Goal: Task Accomplishment & Management: Manage account settings

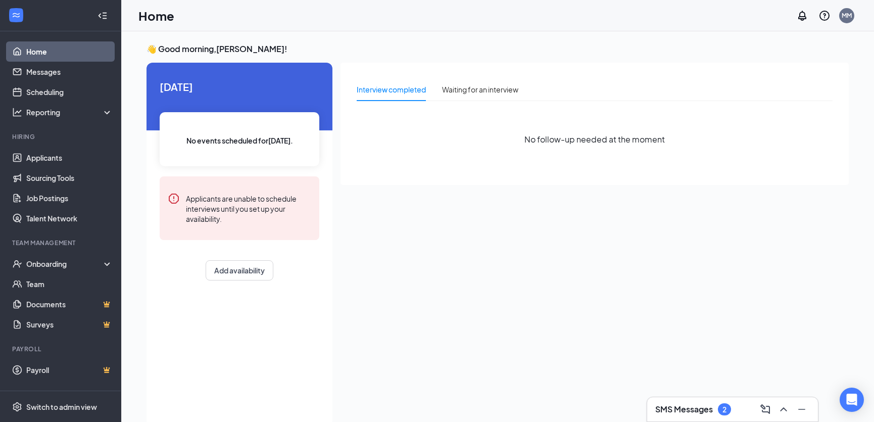
click at [725, 409] on div "2" at bounding box center [725, 409] width 4 height 9
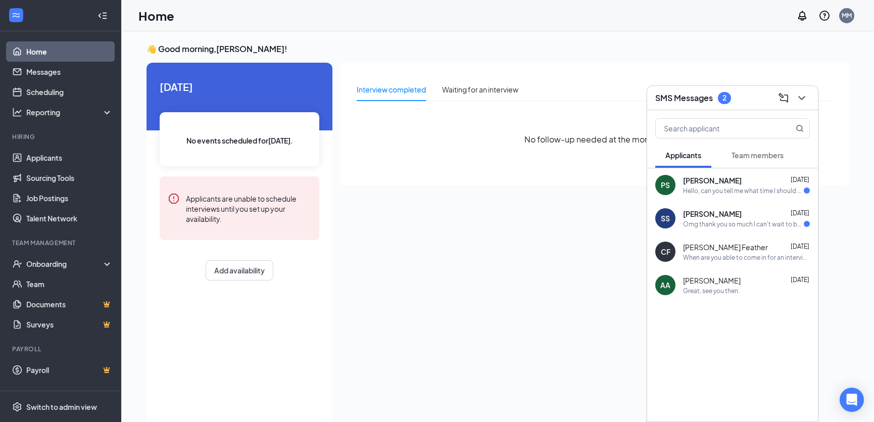
click at [729, 196] on div "PS [PERSON_NAME] [DATE] Hello, can you tell me what time I should come in for t…" at bounding box center [732, 184] width 171 height 33
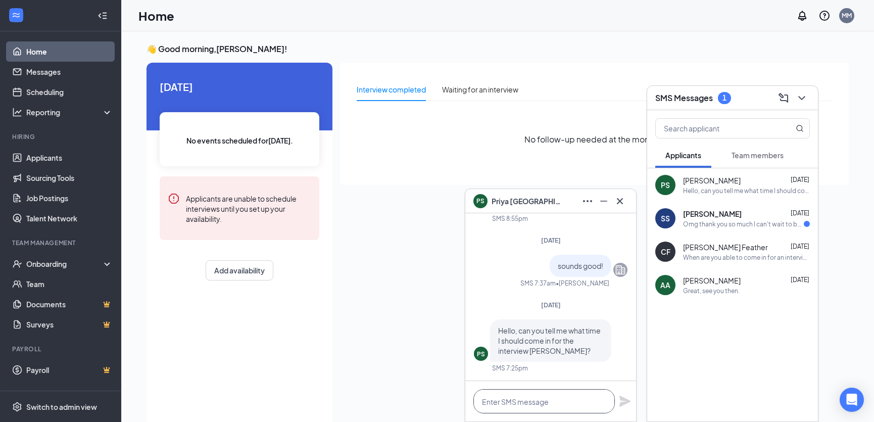
click at [533, 412] on textarea at bounding box center [545, 401] width 142 height 24
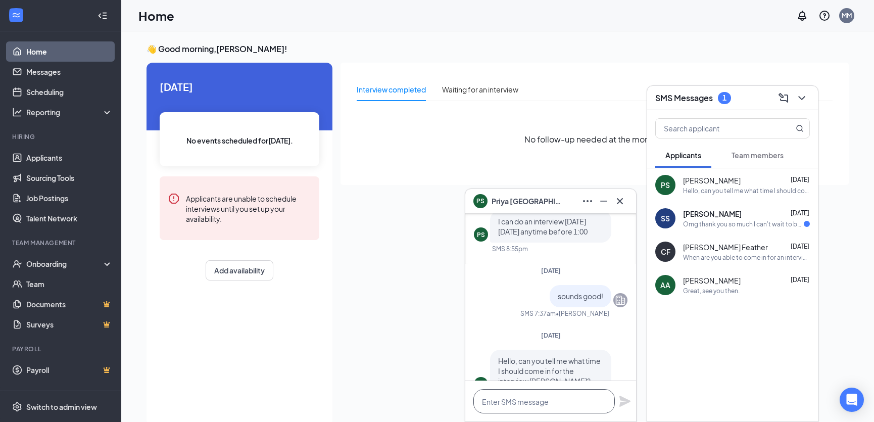
scroll to position [-45, 0]
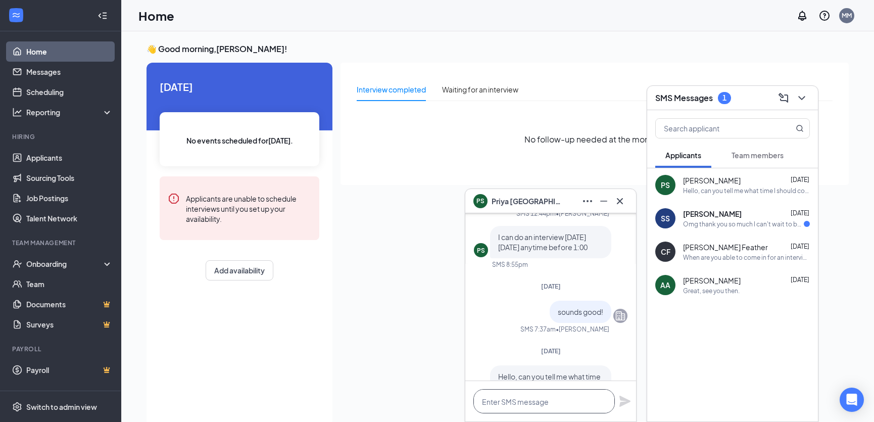
click at [517, 398] on textarea at bounding box center [545, 401] width 142 height 24
type textarea "c"
type textarea "can you do 1230?"
click at [623, 400] on icon "Plane" at bounding box center [625, 401] width 11 height 11
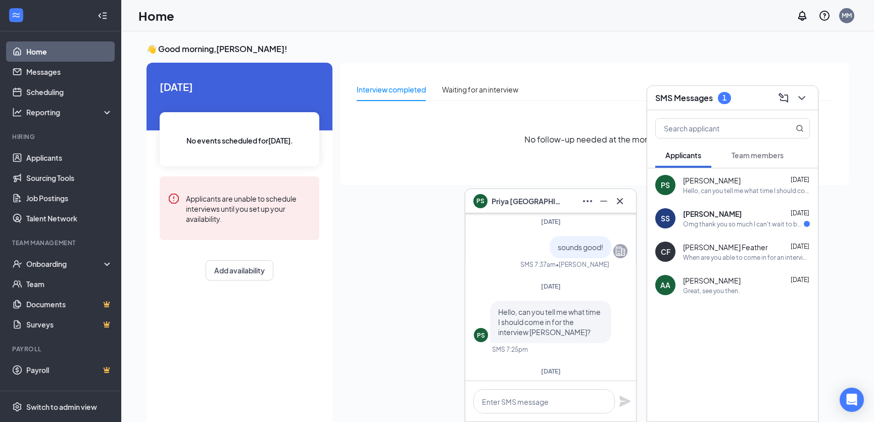
scroll to position [-111, 0]
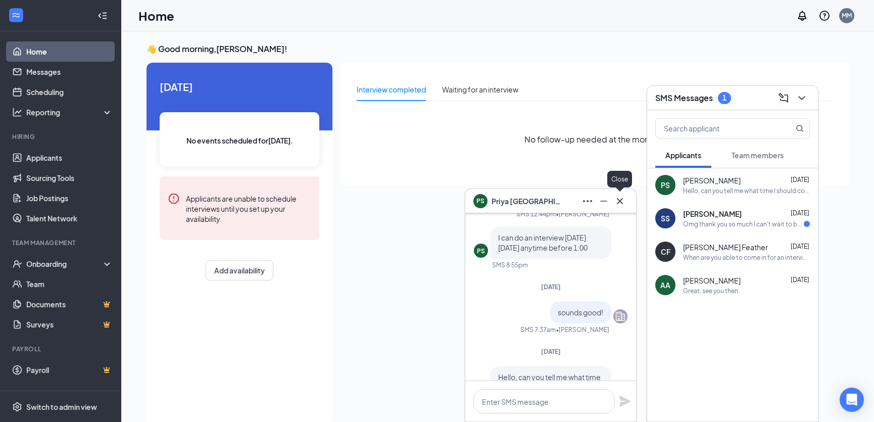
click at [620, 200] on icon "Cross" at bounding box center [620, 201] width 12 height 12
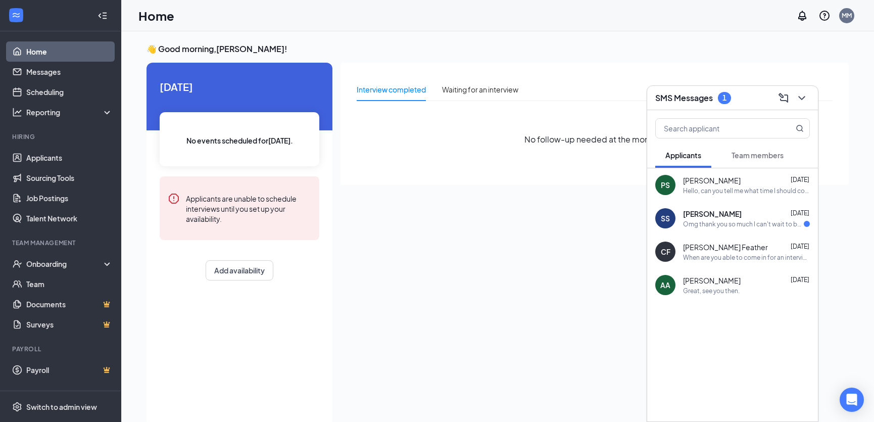
click at [749, 218] on div "[PERSON_NAME] [DATE]" at bounding box center [746, 214] width 127 height 10
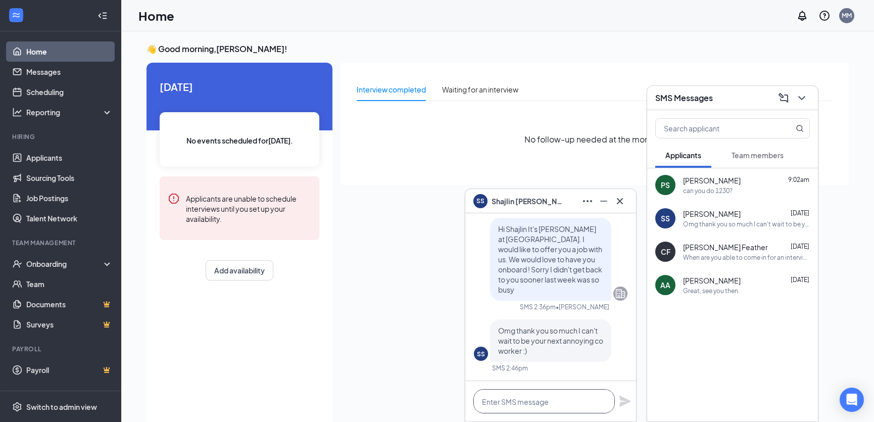
click at [544, 407] on textarea at bounding box center [545, 401] width 142 height 24
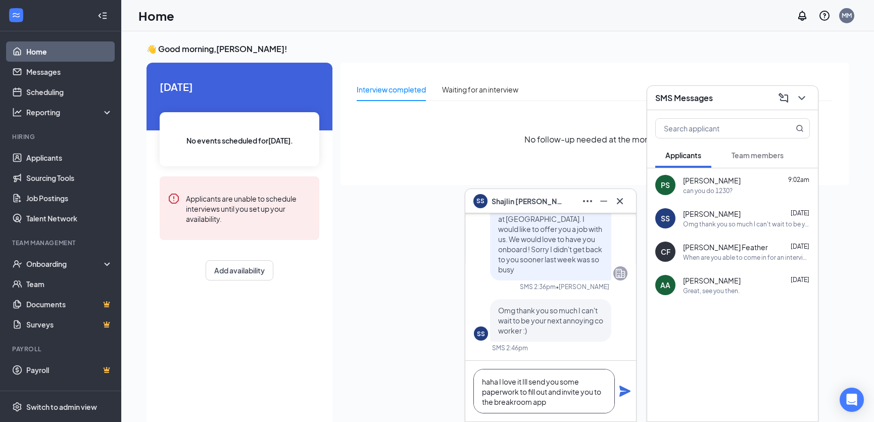
click at [525, 384] on textarea "haha I love it Ill send you some paperwork to fill out and invite you to the br…" at bounding box center [545, 391] width 142 height 44
click at [521, 383] on textarea "haha I love it I'll send you some paperwork to fill out and invite you to the b…" at bounding box center [545, 391] width 142 height 44
click at [556, 405] on textarea "haha I love it! I'll send you some paperwork to fill out and invite you to the …" at bounding box center [545, 391] width 142 height 44
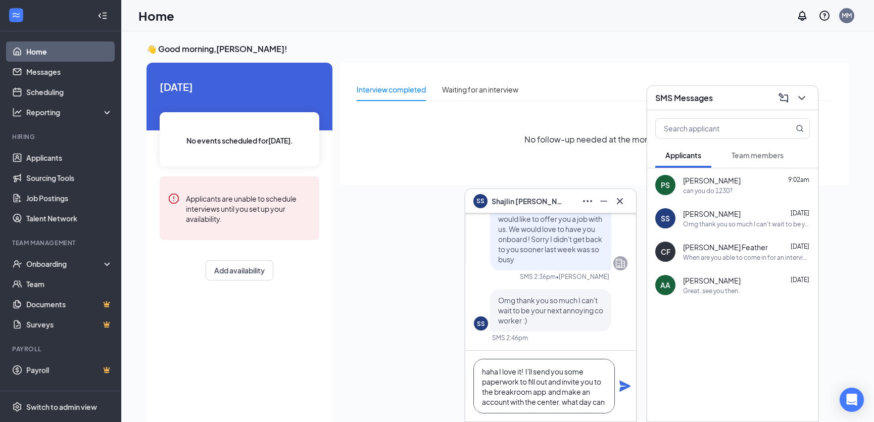
scroll to position [10, 0]
type textarea "haha I love it! I'll send you some paperwork to fill out and invite you to the …"
click at [626, 386] on icon "Plane" at bounding box center [625, 386] width 12 height 12
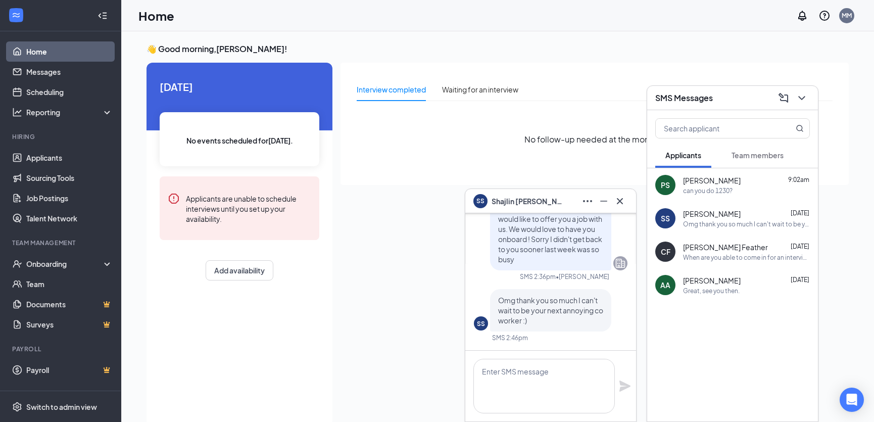
scroll to position [0, 0]
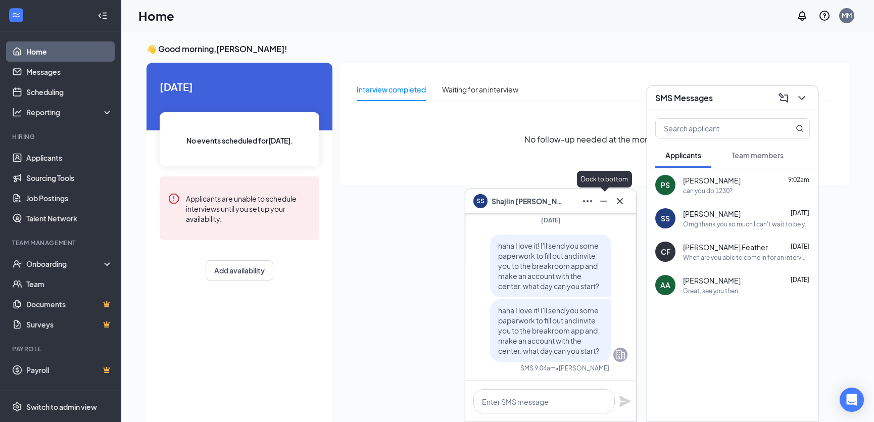
click at [607, 202] on icon "Minimize" at bounding box center [604, 201] width 12 height 12
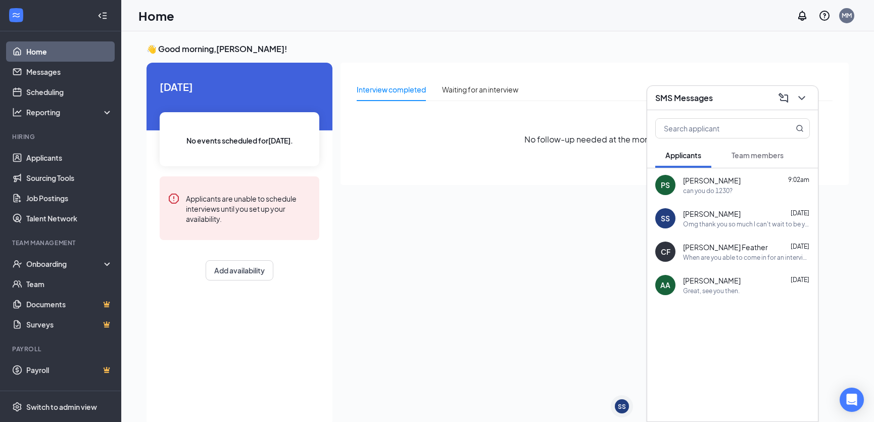
click at [491, 232] on div "Interview completed Waiting for an interview No follow-up needed at the moment" at bounding box center [595, 241] width 508 height 357
click at [803, 104] on button at bounding box center [802, 98] width 16 height 16
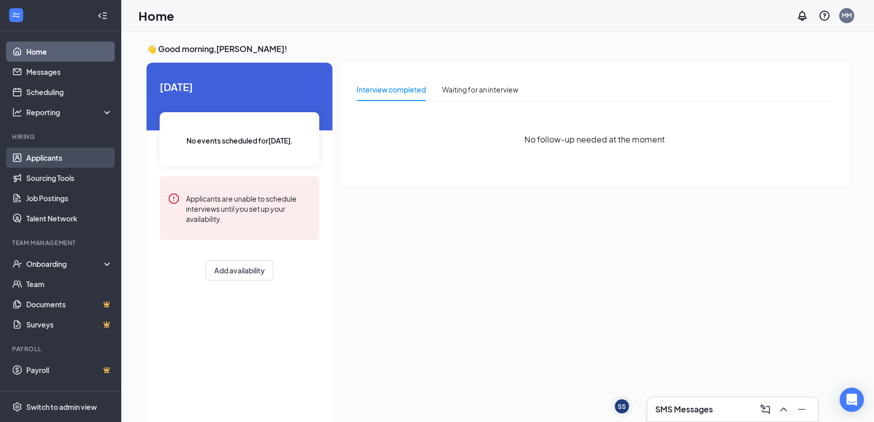
click at [34, 156] on link "Applicants" at bounding box center [69, 158] width 86 height 20
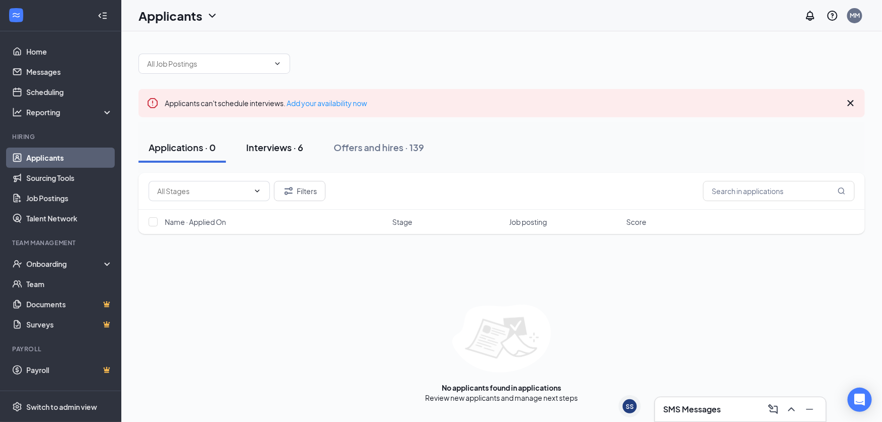
click at [257, 149] on div "Interviews · 6" at bounding box center [274, 147] width 57 height 13
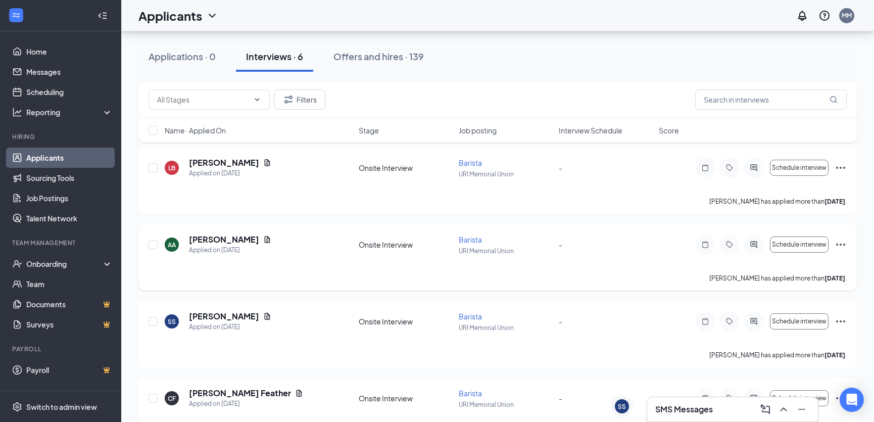
scroll to position [229, 0]
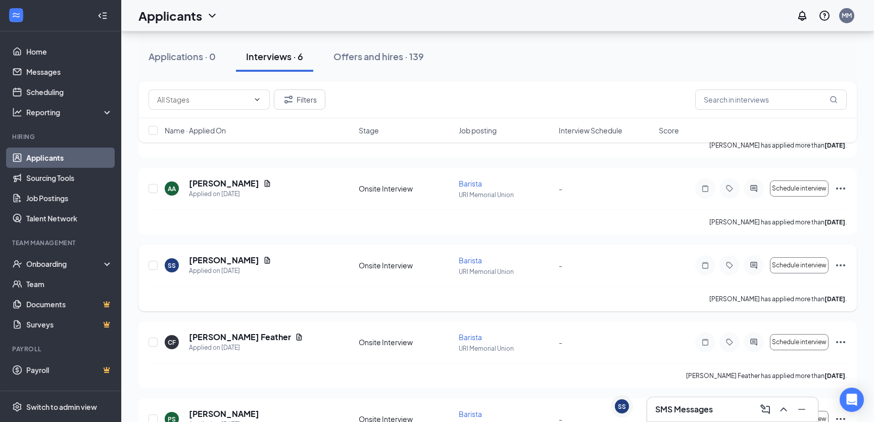
click at [844, 266] on icon "Ellipses" at bounding box center [841, 265] width 12 height 12
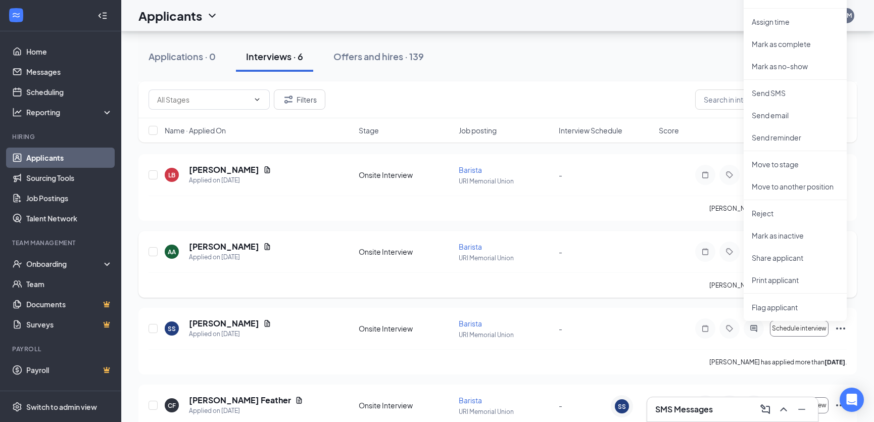
scroll to position [137, 0]
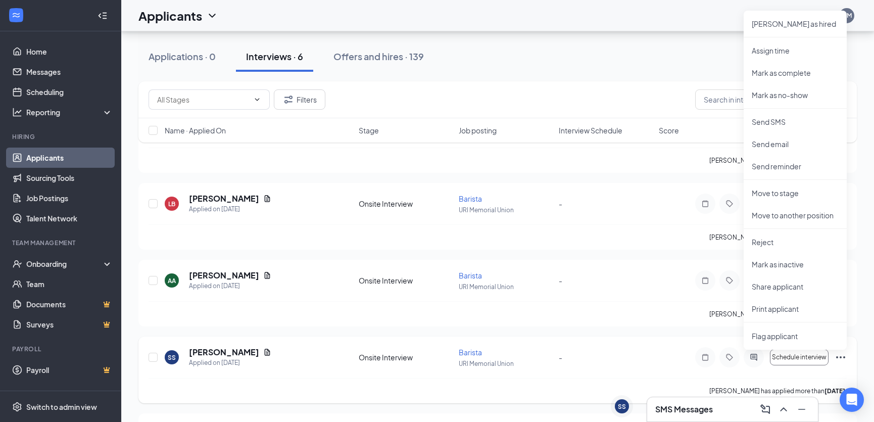
click at [320, 347] on div "SS [PERSON_NAME] Applied on [DATE]" at bounding box center [259, 357] width 188 height 21
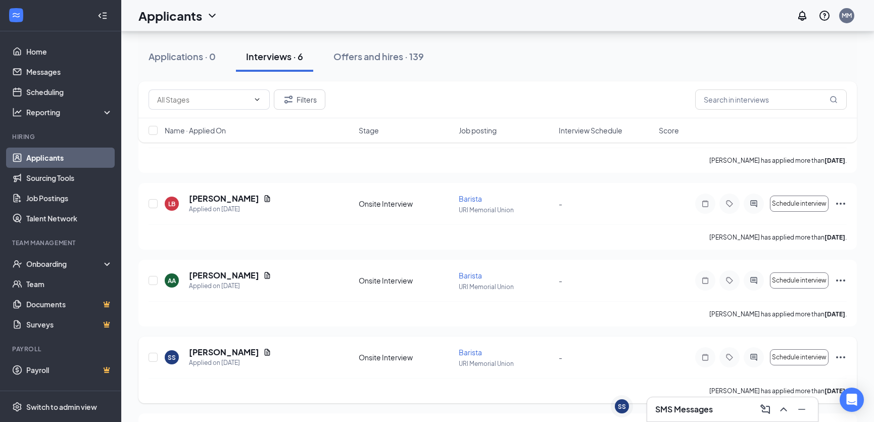
click at [846, 357] on icon "Ellipses" at bounding box center [841, 357] width 12 height 12
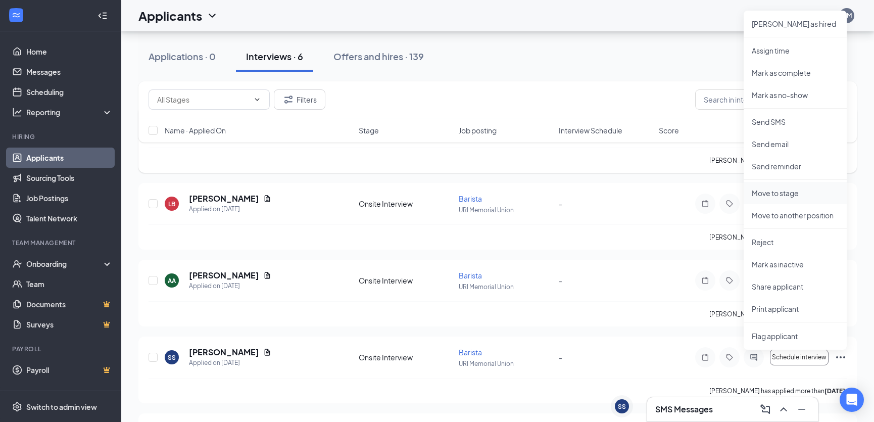
click at [780, 194] on p "Move to stage" at bounding box center [795, 193] width 87 height 10
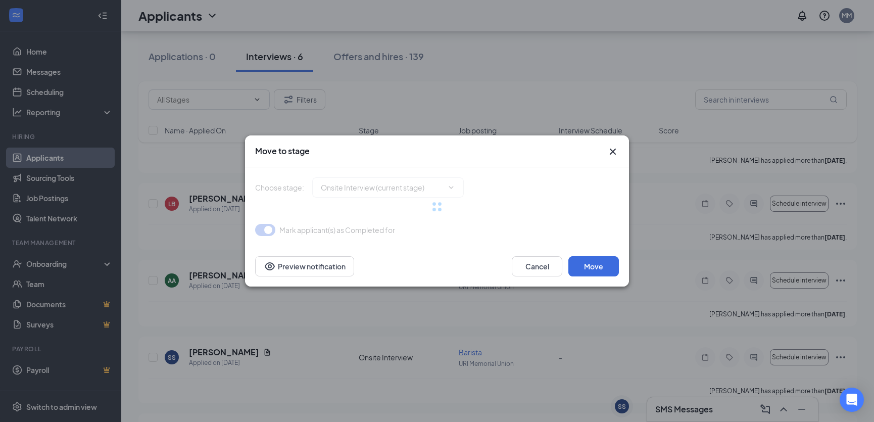
type input "Hiring Complete (final stage)"
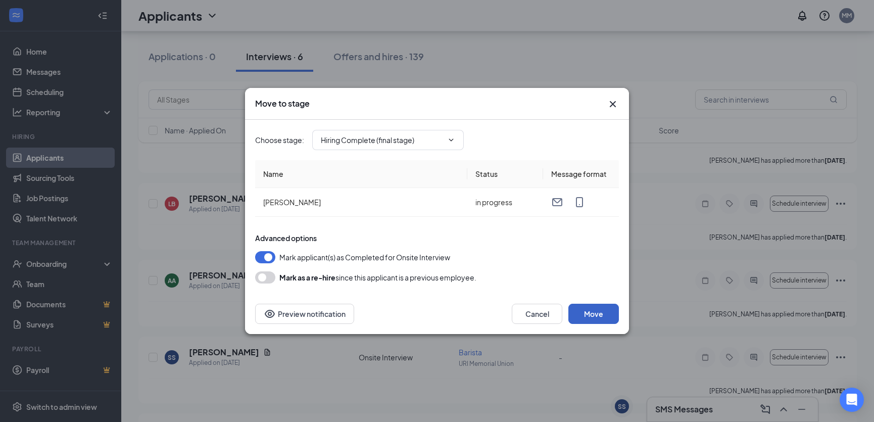
click at [578, 312] on button "Move" at bounding box center [594, 314] width 51 height 20
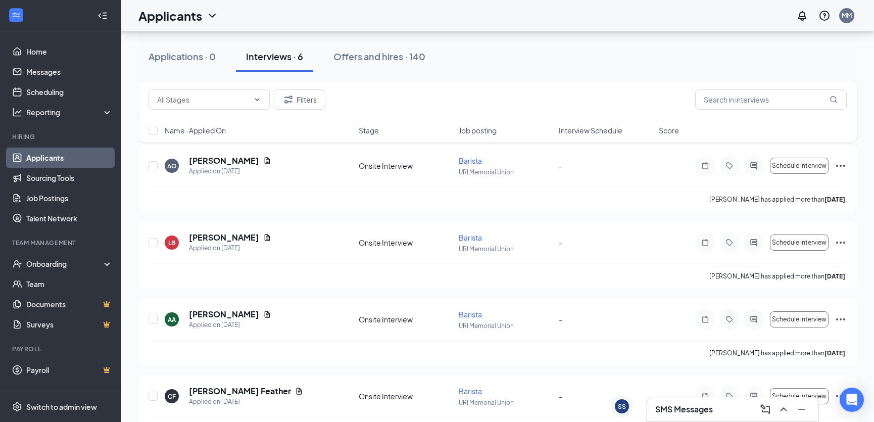
scroll to position [45, 0]
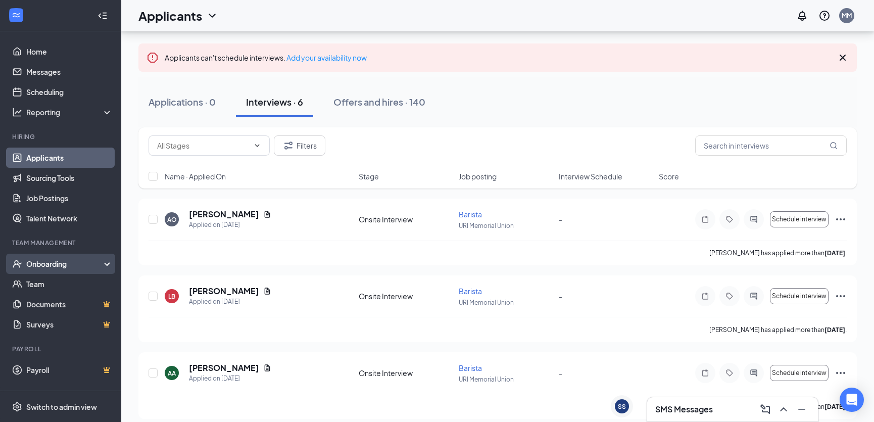
click at [64, 257] on div "Onboarding" at bounding box center [60, 264] width 121 height 20
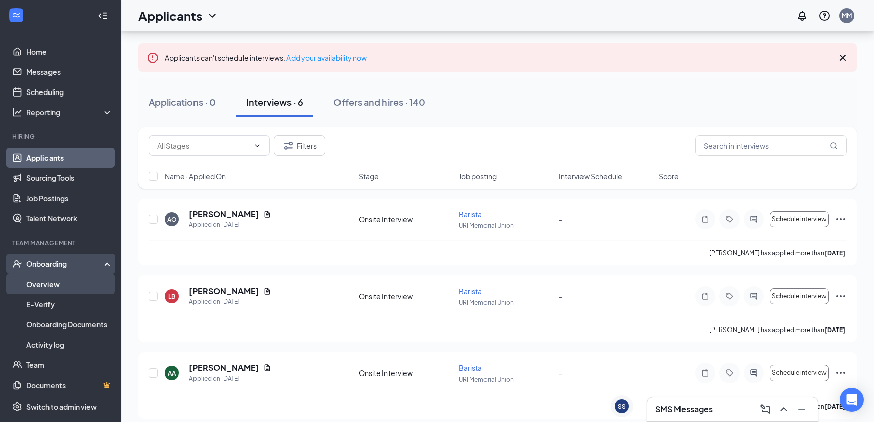
click at [52, 277] on link "Overview" at bounding box center [69, 284] width 86 height 20
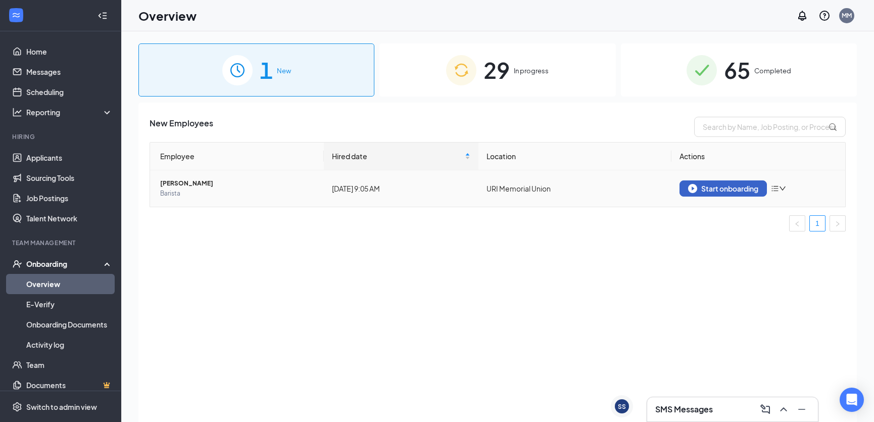
click at [709, 186] on div "Start onboarding" at bounding box center [723, 188] width 70 height 9
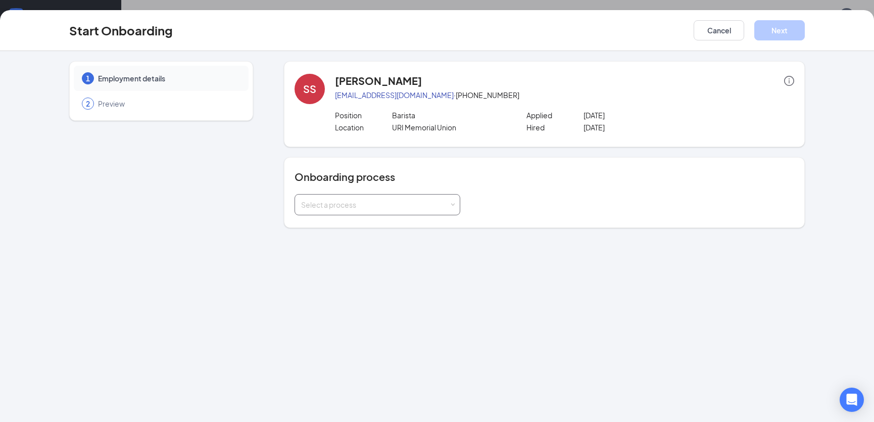
click at [446, 207] on div "Select a process" at bounding box center [375, 205] width 148 height 10
click at [409, 226] on li "Barista" at bounding box center [377, 225] width 166 height 18
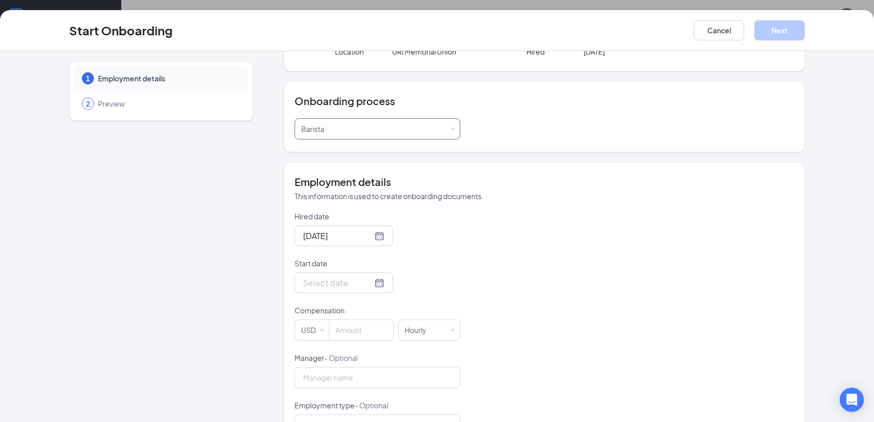
scroll to position [91, 0]
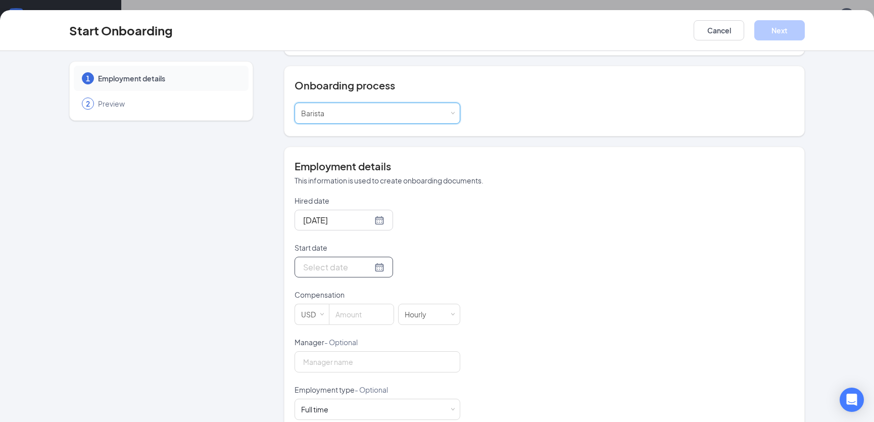
click at [343, 267] on input "Start date" at bounding box center [337, 267] width 69 height 13
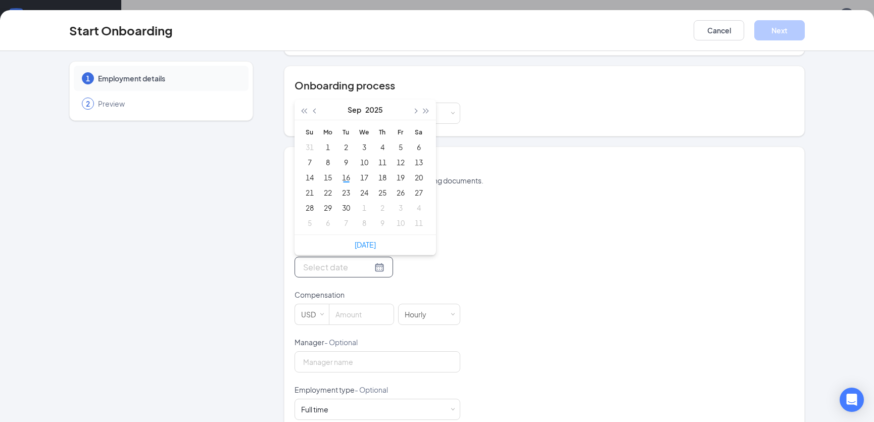
type input "1"
click at [363, 175] on div "17" at bounding box center [364, 177] width 12 height 12
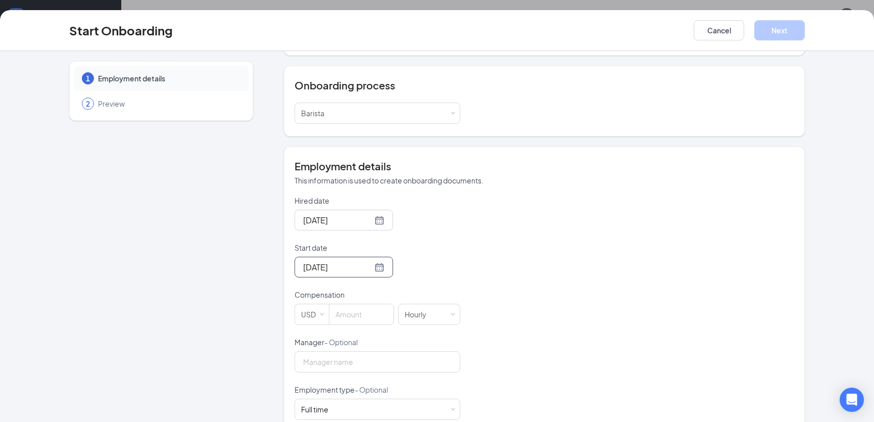
type input "[DATE]"
click at [485, 261] on div "Hired date [DATE] Start date [DATE] [DATE] Su Mo Tu We Th Fr Sa 31 1 2 3 4 5 6 …" at bounding box center [545, 385] width 500 height 378
drag, startPoint x: 373, startPoint y: 319, endPoint x: 379, endPoint y: 313, distance: 7.9
click at [378, 314] on div at bounding box center [361, 314] width 65 height 21
type input "15"
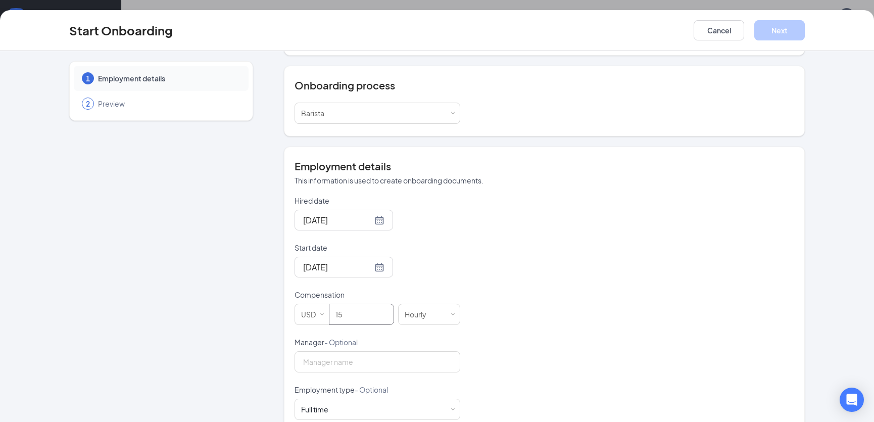
click at [513, 267] on div "Hired date [DATE] Start date [DATE] [DATE] Su Mo Tu We Th Fr Sa 31 1 2 3 4 5 6 …" at bounding box center [545, 385] width 500 height 378
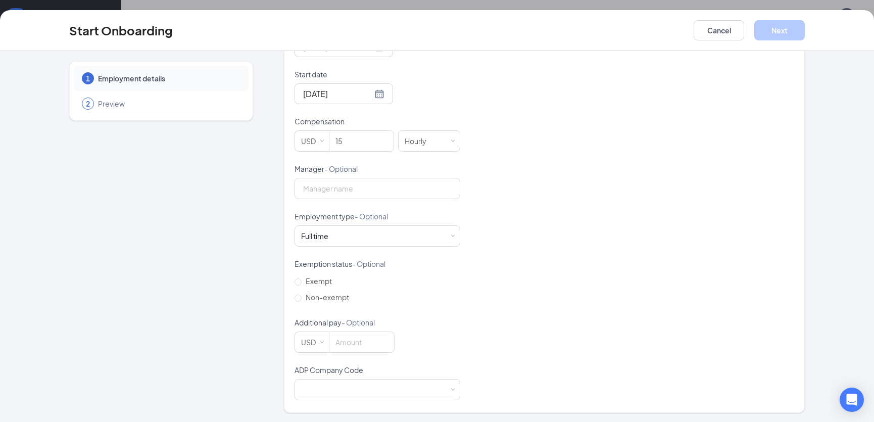
scroll to position [45, 0]
click at [369, 393] on div at bounding box center [377, 390] width 153 height 20
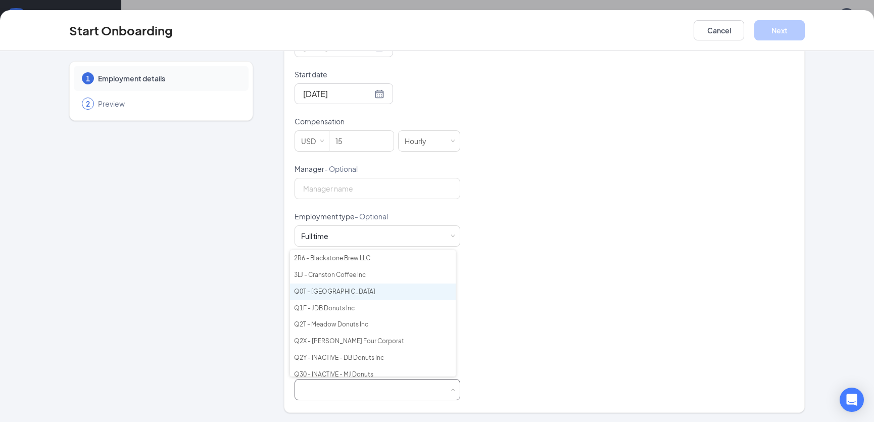
drag, startPoint x: 365, startPoint y: 294, endPoint x: 380, endPoint y: 303, distance: 16.6
click at [366, 294] on li "Q0T - [GEOGRAPHIC_DATA]" at bounding box center [373, 292] width 166 height 17
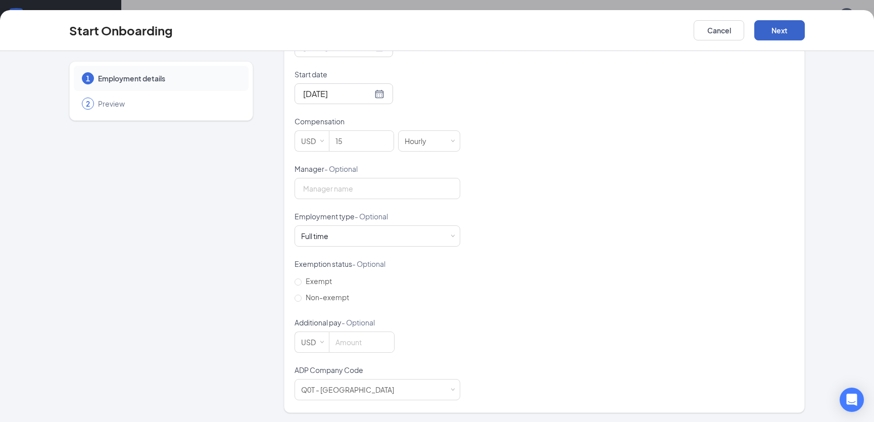
click at [781, 37] on button "Next" at bounding box center [780, 30] width 51 height 20
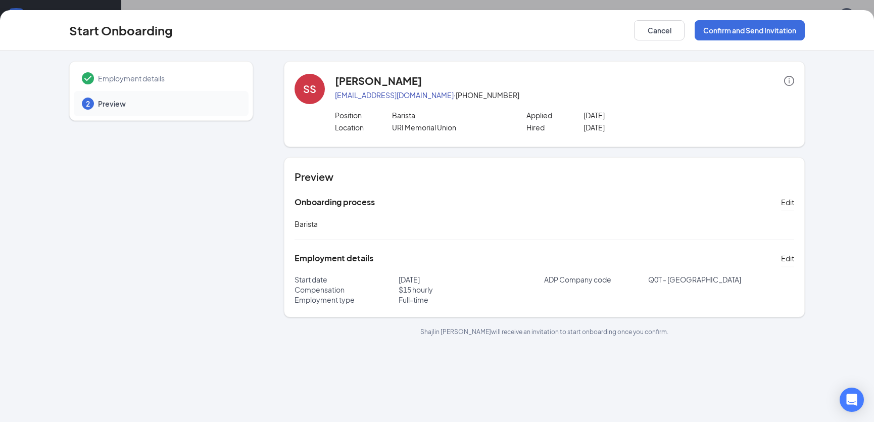
scroll to position [0, 0]
click at [716, 35] on button "Confirm and Send Invitation" at bounding box center [750, 30] width 110 height 20
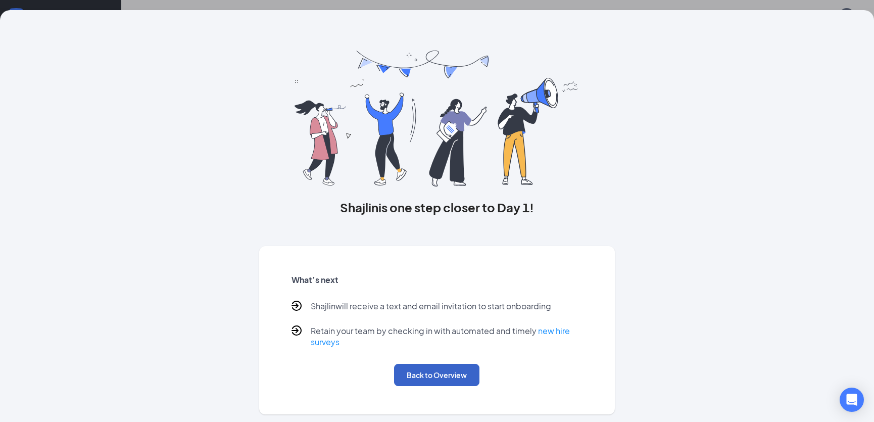
click at [439, 376] on button "Back to Overview" at bounding box center [436, 375] width 85 height 22
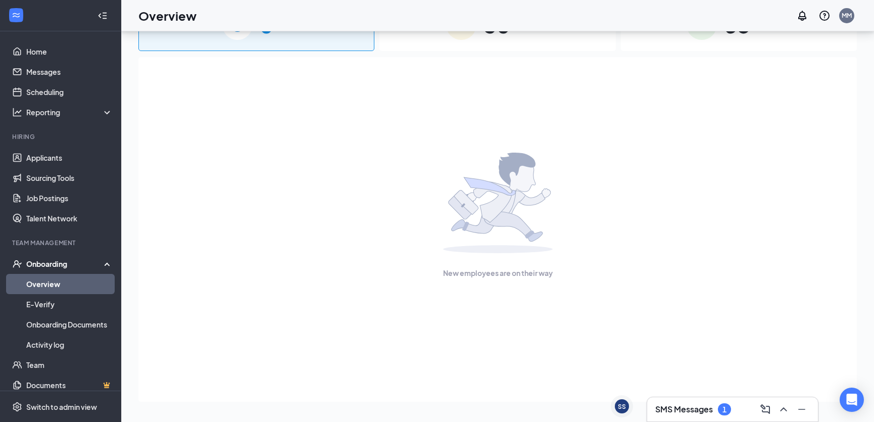
drag, startPoint x: 710, startPoint y: 416, endPoint x: 705, endPoint y: 415, distance: 5.2
click at [708, 416] on div "SMS Messages 1" at bounding box center [732, 409] width 155 height 16
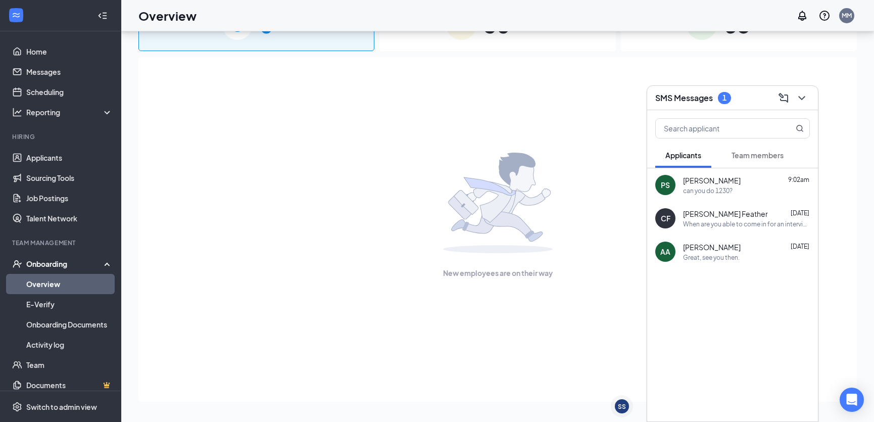
drag, startPoint x: 753, startPoint y: 152, endPoint x: 744, endPoint y: 157, distance: 10.0
click at [753, 152] on span "Team members" at bounding box center [758, 155] width 52 height 9
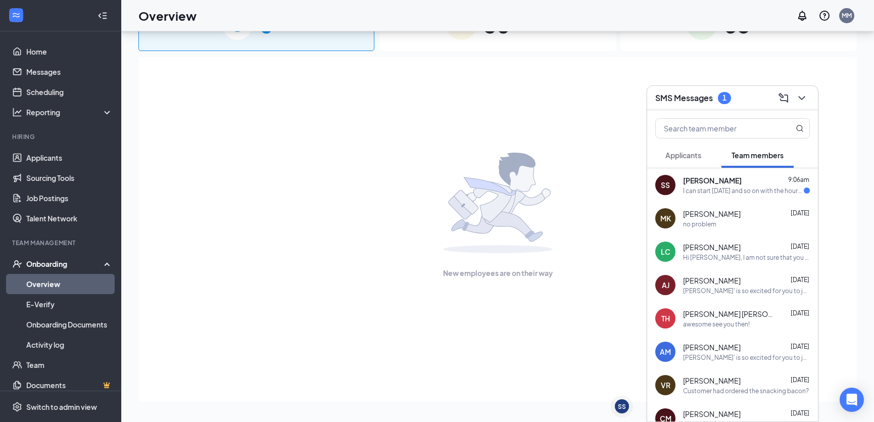
click at [723, 184] on span "[PERSON_NAME]" at bounding box center [712, 180] width 59 height 10
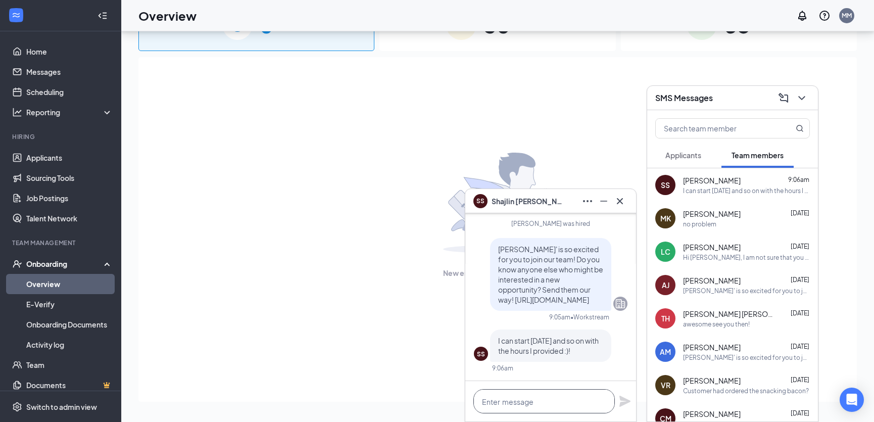
click at [533, 403] on textarea at bounding box center [545, 401] width 142 height 24
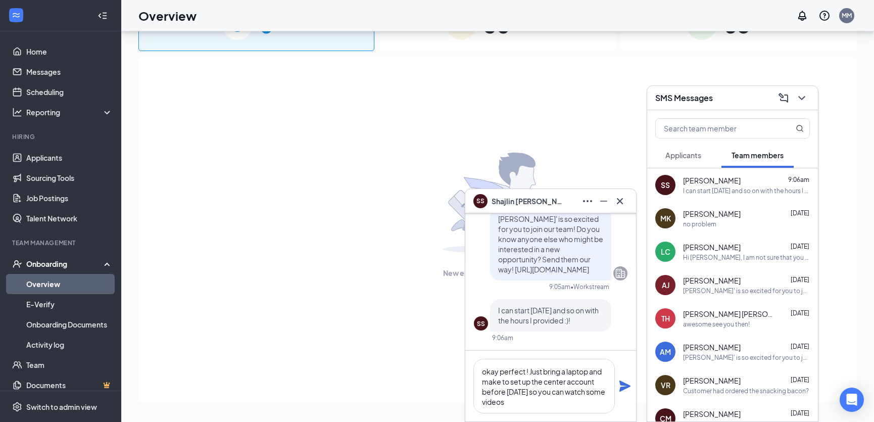
click at [404, 380] on div "New employees are on their way" at bounding box center [497, 229] width 719 height 345
drag, startPoint x: 549, startPoint y: 416, endPoint x: 556, endPoint y: 413, distance: 7.7
click at [554, 414] on div "okay perfect ! Just bring a laptop and make to set up the center account before…" at bounding box center [550, 386] width 171 height 71
click at [554, 412] on textarea "okay perfect ! Just bring a laptop and make to set up the center account before…" at bounding box center [545, 386] width 142 height 55
type textarea "okay perfect ! Just bring a laptop and make to set up the center account before…"
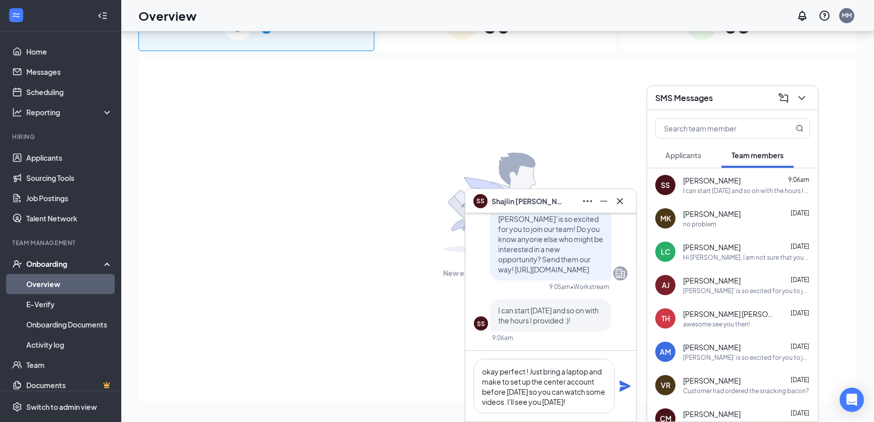
drag, startPoint x: 622, startPoint y: 386, endPoint x: 627, endPoint y: 387, distance: 5.2
click at [625, 389] on icon "Plane" at bounding box center [625, 386] width 12 height 12
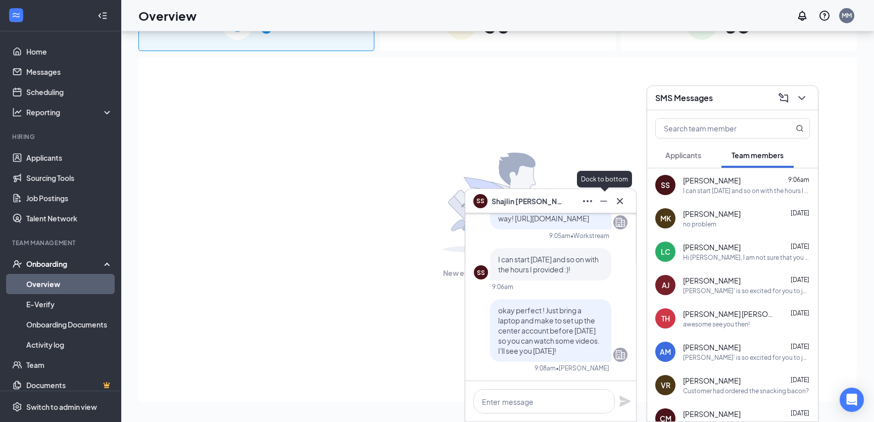
click at [607, 201] on icon "Minimize" at bounding box center [604, 201] width 12 height 12
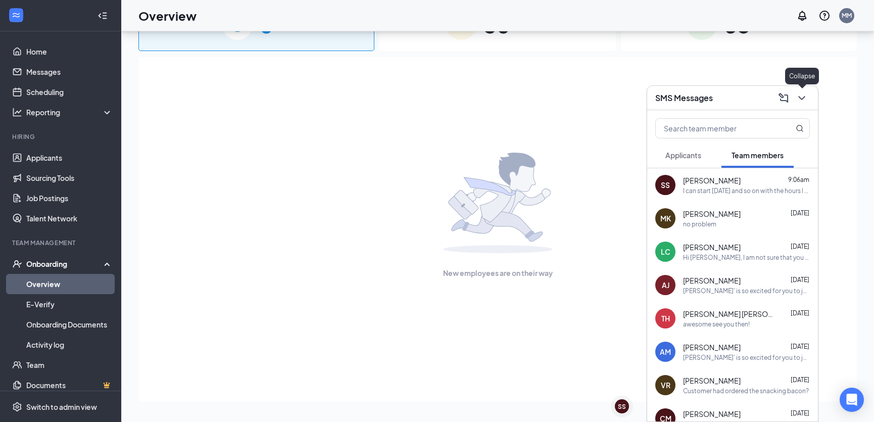
click at [799, 105] on button at bounding box center [802, 98] width 16 height 16
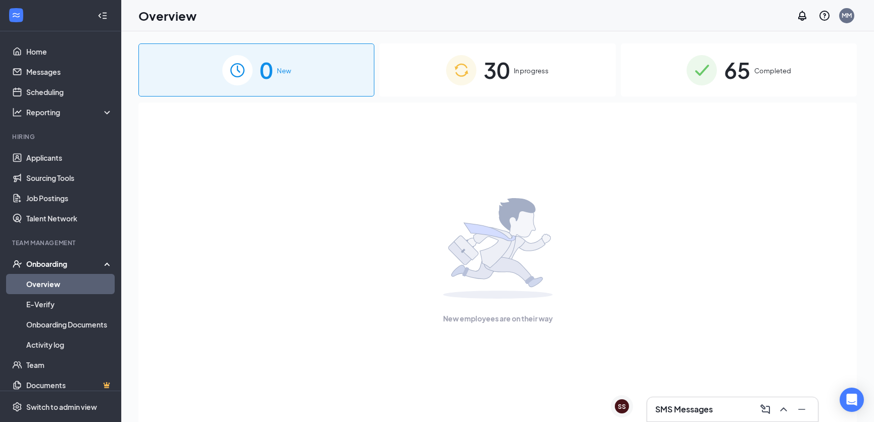
click at [474, 66] on img at bounding box center [461, 70] width 30 height 30
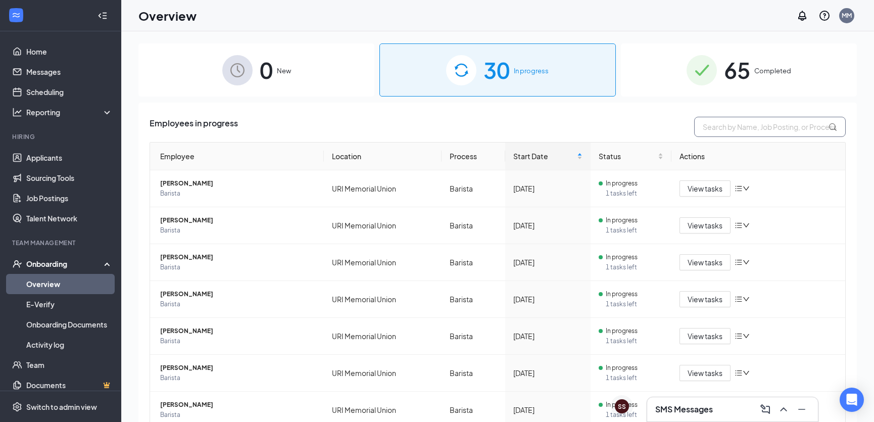
click at [713, 118] on input "text" at bounding box center [770, 127] width 152 height 20
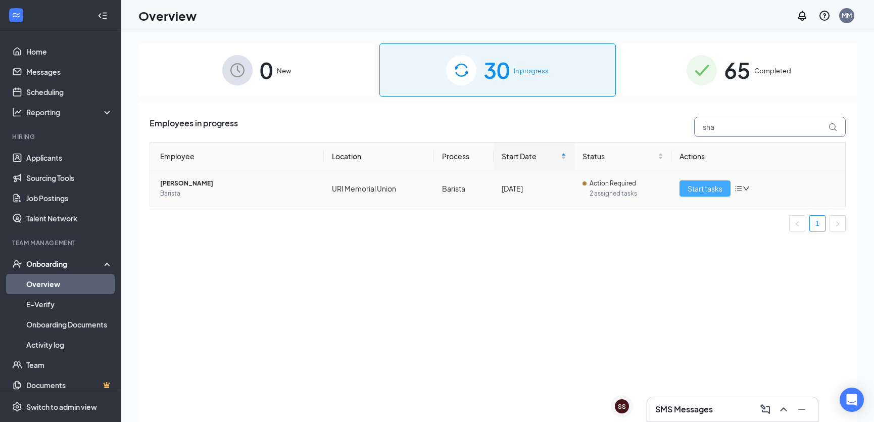
type input "sha"
click at [707, 192] on span "Start tasks" at bounding box center [705, 188] width 35 height 11
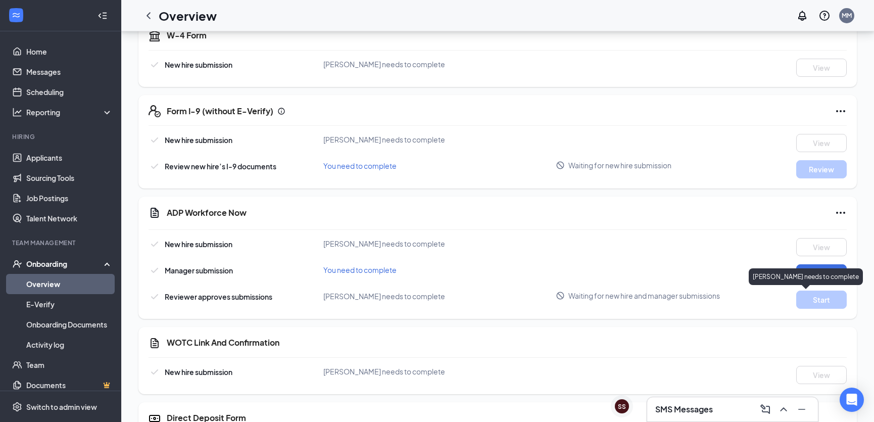
scroll to position [321, 0]
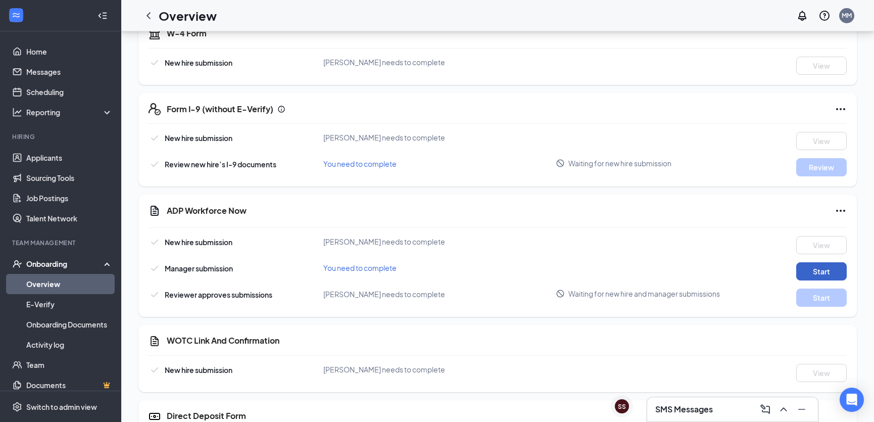
click at [804, 277] on button "Start" at bounding box center [822, 271] width 51 height 18
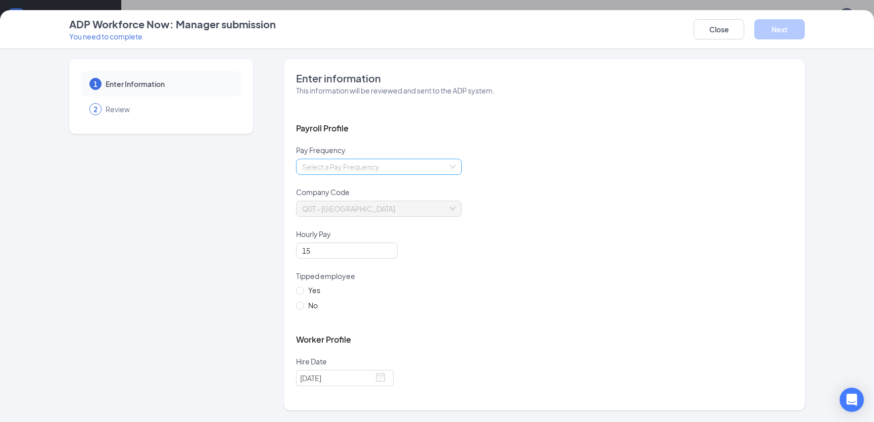
click at [381, 169] on input "search" at bounding box center [375, 166] width 147 height 15
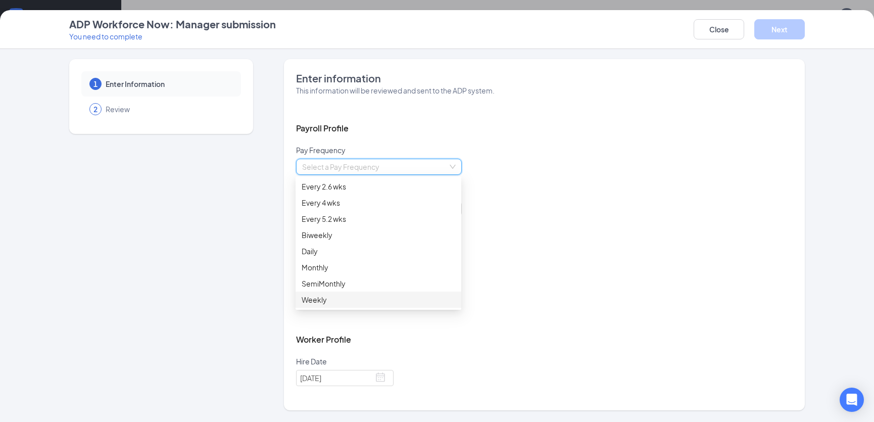
click at [328, 303] on div "Weekly" at bounding box center [379, 299] width 154 height 11
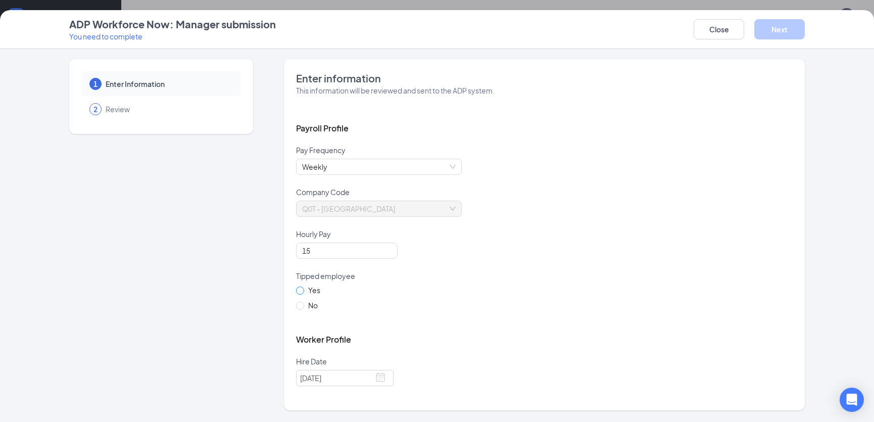
click at [303, 292] on span at bounding box center [300, 291] width 8 height 8
click at [303, 292] on input "Yes" at bounding box center [299, 290] width 7 height 7
radio input "true"
click at [345, 381] on input "[DATE]" at bounding box center [345, 378] width 98 height 16
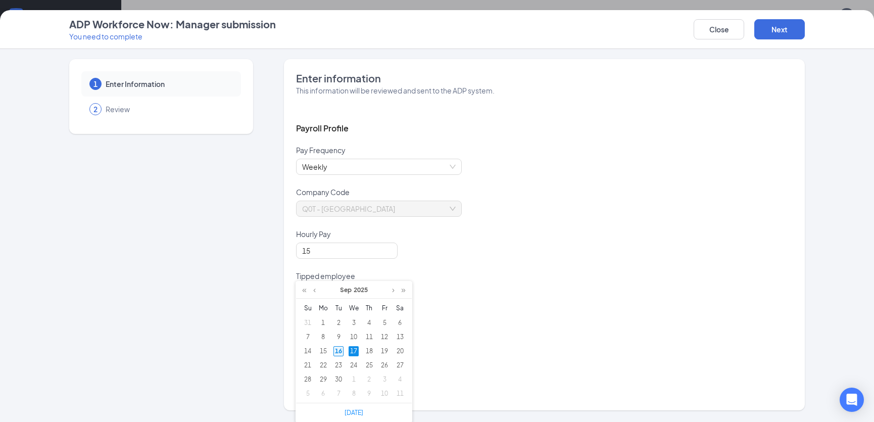
click at [338, 349] on div "16" at bounding box center [339, 351] width 10 height 10
type input "[DATE]"
drag, startPoint x: 497, startPoint y: 353, endPoint x: 632, endPoint y: 367, distance: 135.7
click at [502, 353] on div "Worker Profile" at bounding box center [544, 339] width 497 height 33
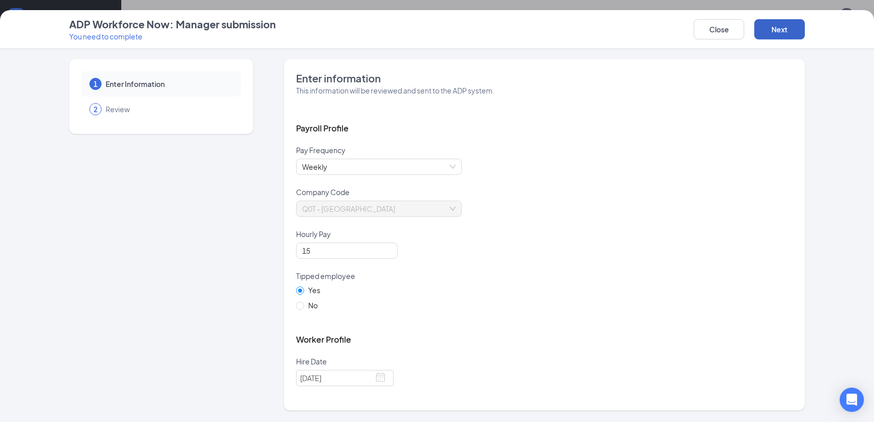
click at [775, 30] on button "Next" at bounding box center [780, 29] width 51 height 20
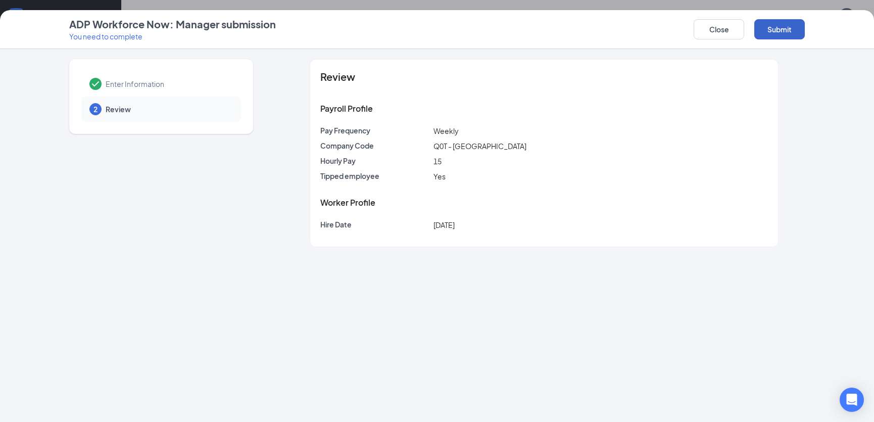
click at [797, 33] on button "Submit" at bounding box center [780, 29] width 51 height 20
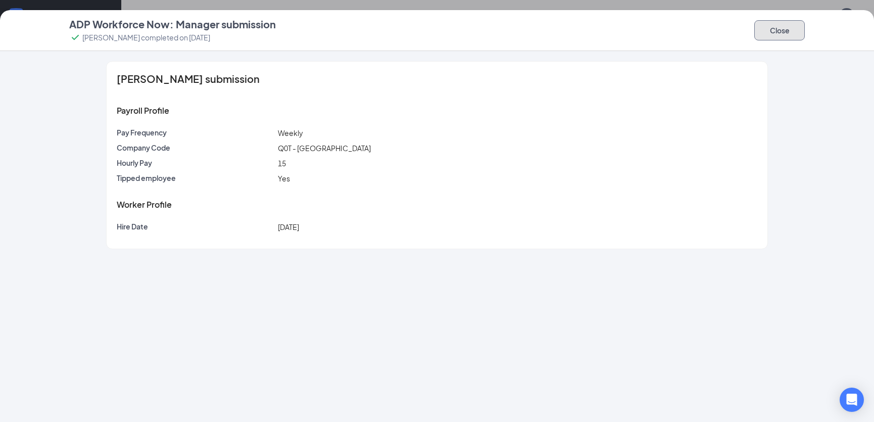
click at [770, 31] on button "Close" at bounding box center [780, 30] width 51 height 20
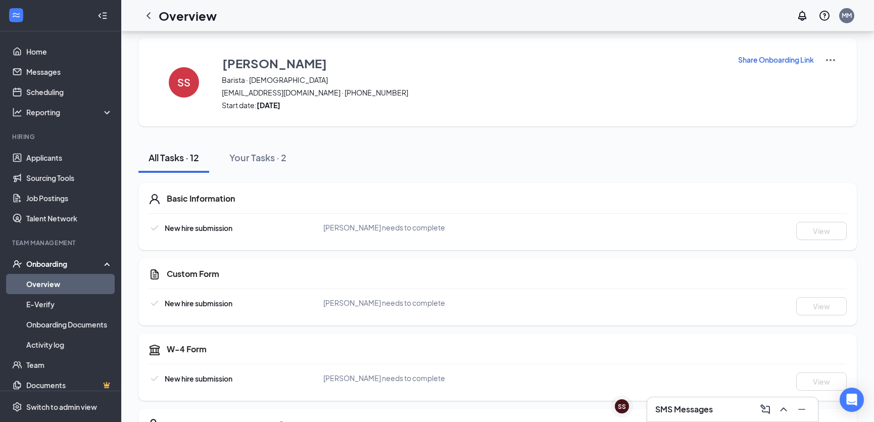
scroll to position [0, 0]
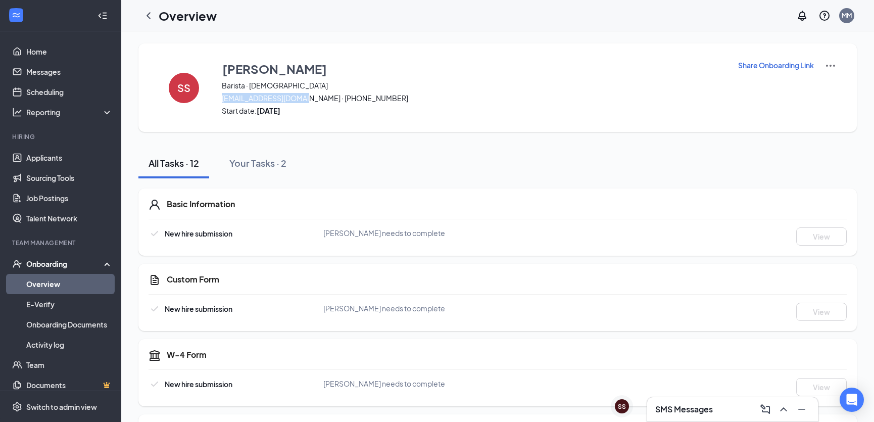
drag, startPoint x: 222, startPoint y: 96, endPoint x: 298, endPoint y: 96, distance: 75.8
click at [298, 96] on span "[EMAIL_ADDRESS][DOMAIN_NAME] · [PHONE_NUMBER]" at bounding box center [473, 98] width 503 height 10
copy span "[EMAIL_ADDRESS][DOMAIN_NAME]"
click at [359, 162] on div "All Tasks · 12 Your Tasks · 2" at bounding box center [497, 163] width 719 height 30
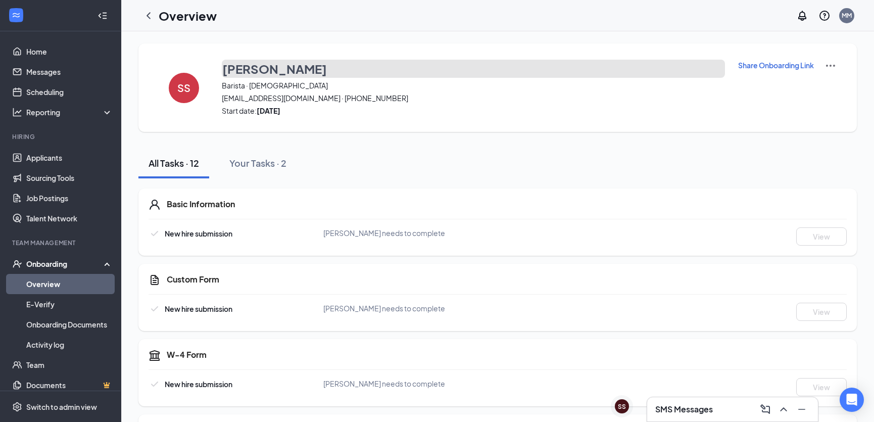
click at [267, 69] on h3 "[PERSON_NAME]" at bounding box center [274, 68] width 105 height 17
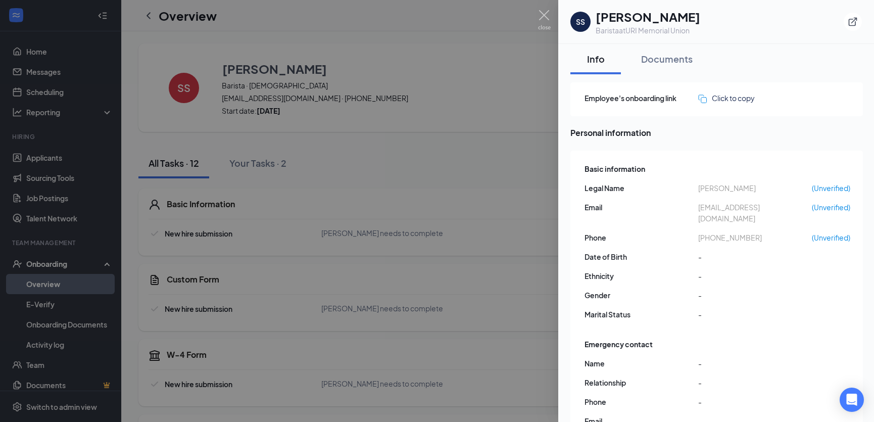
click at [398, 133] on div at bounding box center [437, 211] width 874 height 422
